Goal: Navigation & Orientation: Go to known website

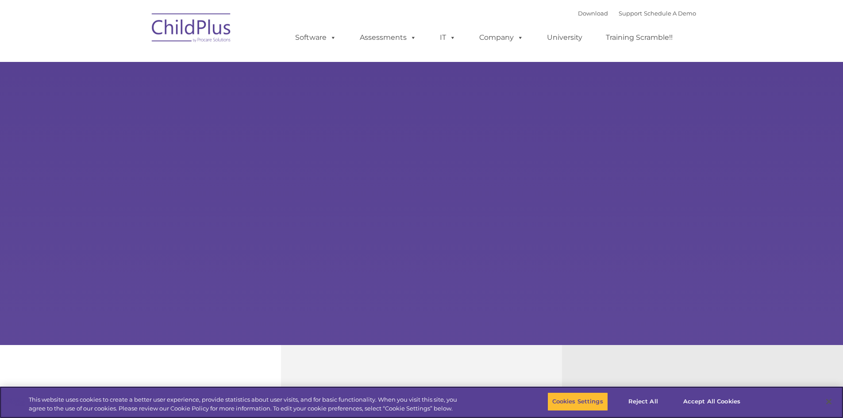
select select "MEDIUM"
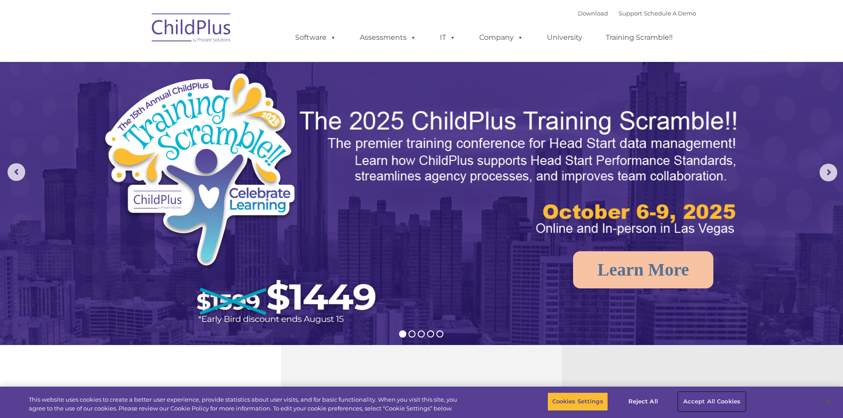
click at [691, 403] on button "Accept All Cookies" at bounding box center [711, 402] width 67 height 19
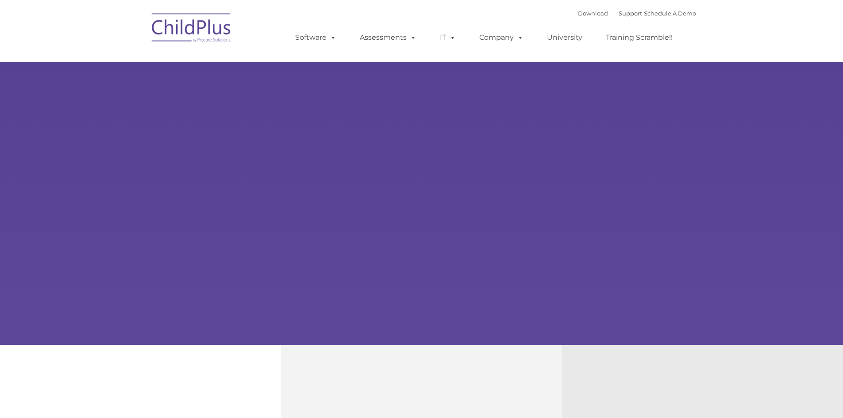
type input ""
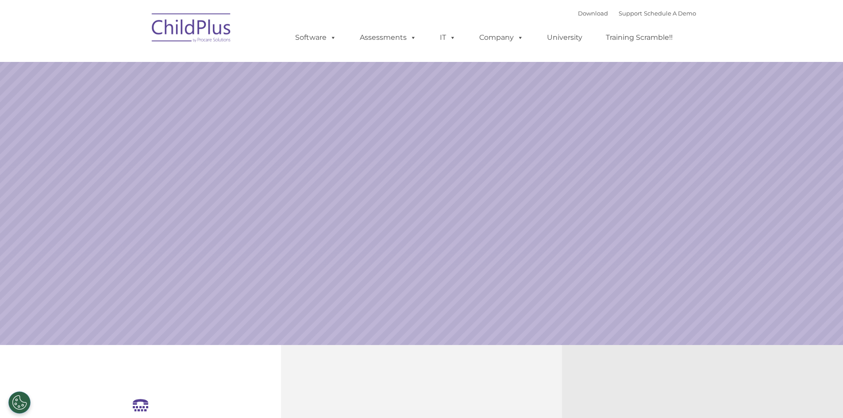
select select "MEDIUM"
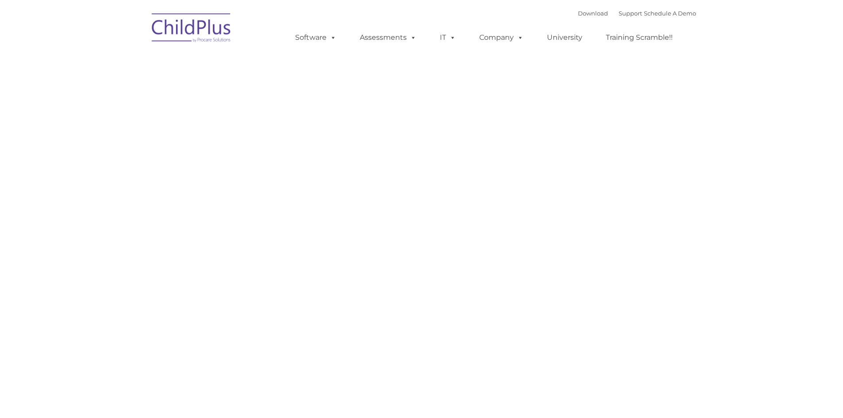
type input ""
